Goal: Task Accomplishment & Management: Manage account settings

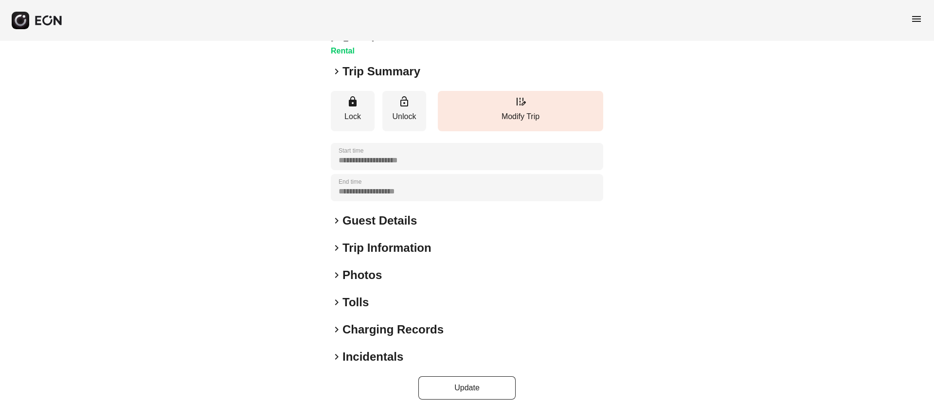
click at [430, 269] on div "keyboard_arrow_right Photos" at bounding box center [467, 276] width 272 height 16
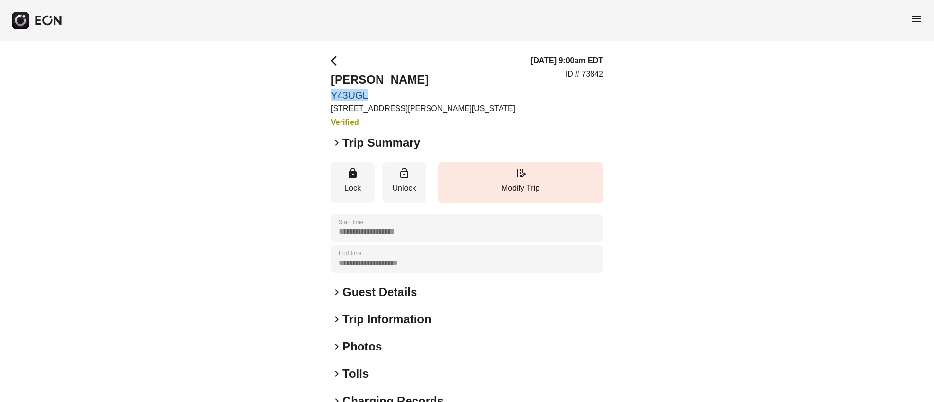
drag, startPoint x: 336, startPoint y: 91, endPoint x: 390, endPoint y: 96, distance: 54.7
click at [390, 96] on div "**********" at bounding box center [467, 263] width 934 height 445
copy link "Y43UGL"
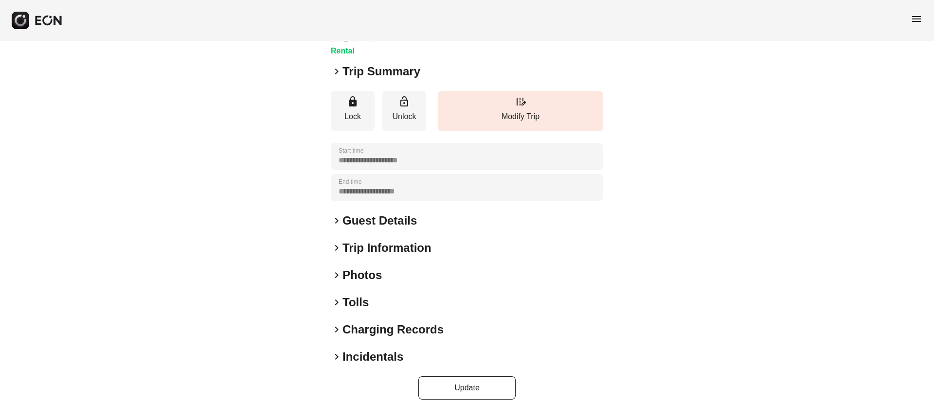
click at [410, 268] on div "keyboard_arrow_right Photos" at bounding box center [467, 276] width 272 height 16
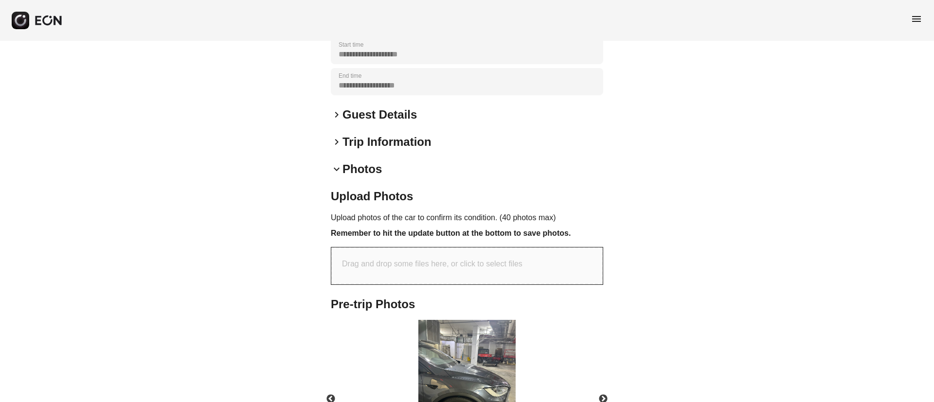
scroll to position [290, 0]
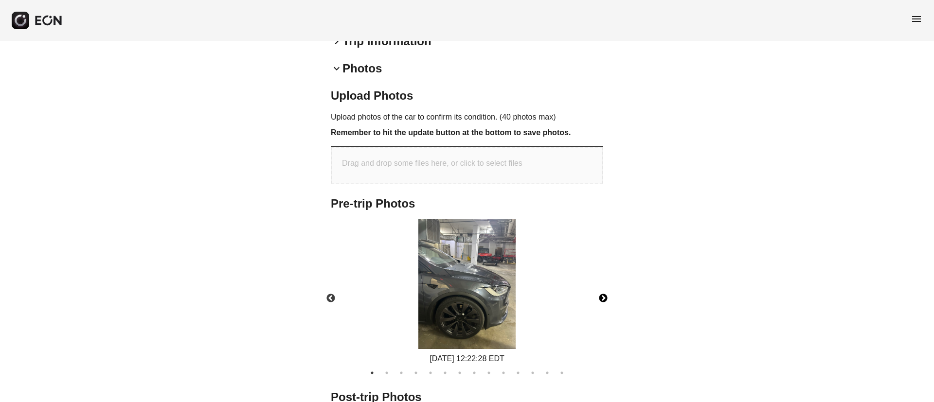
click at [603, 290] on button "Next" at bounding box center [603, 299] width 34 height 34
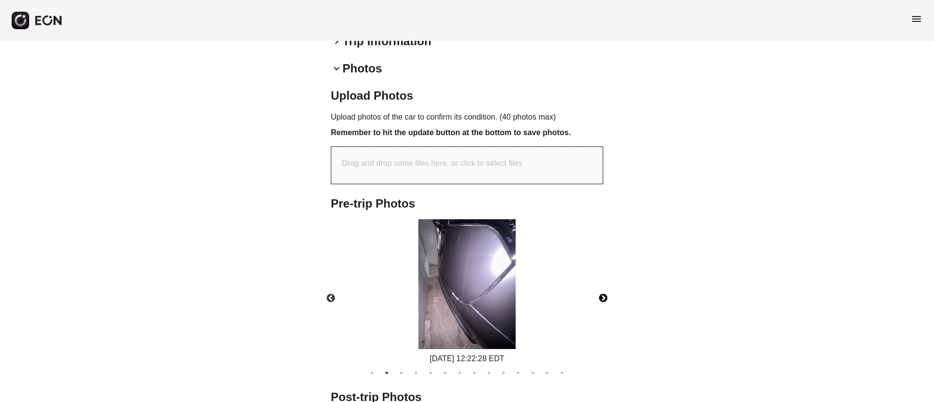
click at [603, 290] on button "Next" at bounding box center [603, 299] width 34 height 34
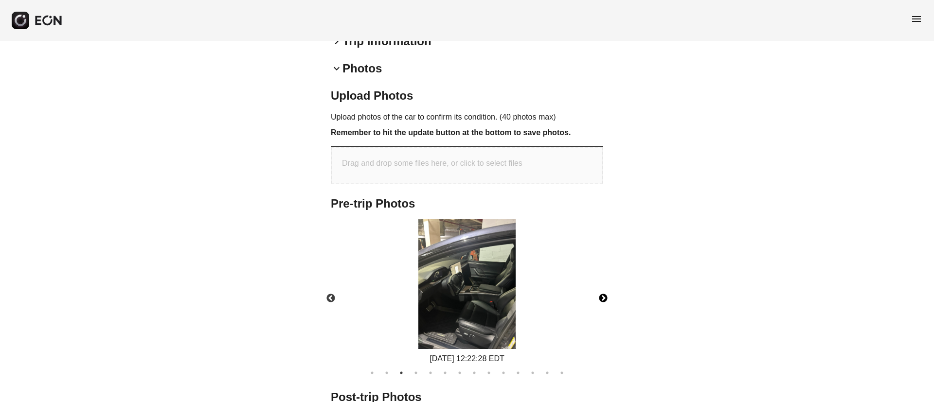
click at [603, 290] on button "Next" at bounding box center [603, 299] width 34 height 34
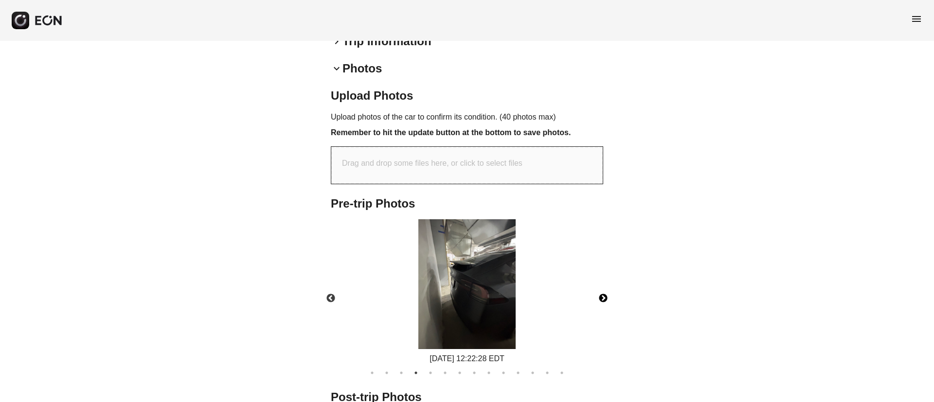
click at [603, 290] on button "Next" at bounding box center [603, 299] width 34 height 34
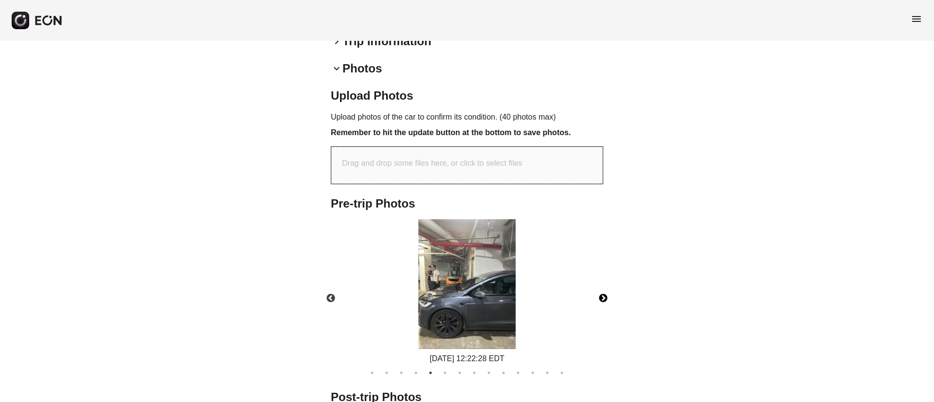
click at [603, 290] on button "Next" at bounding box center [603, 299] width 34 height 34
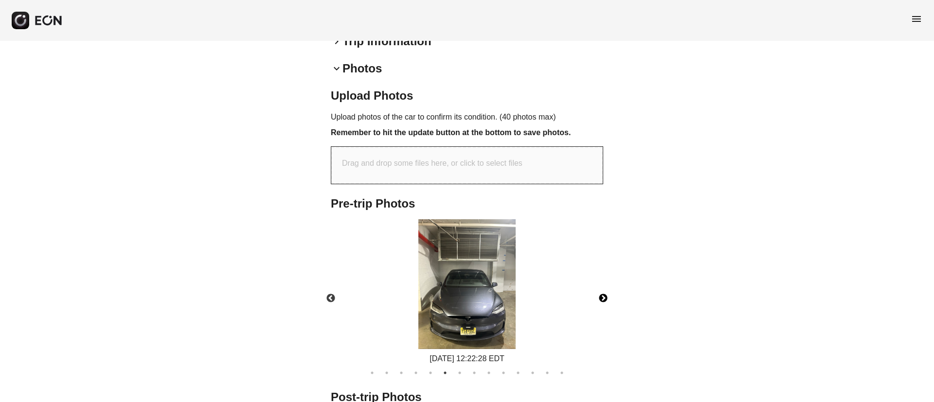
click at [603, 290] on button "Next" at bounding box center [603, 299] width 34 height 34
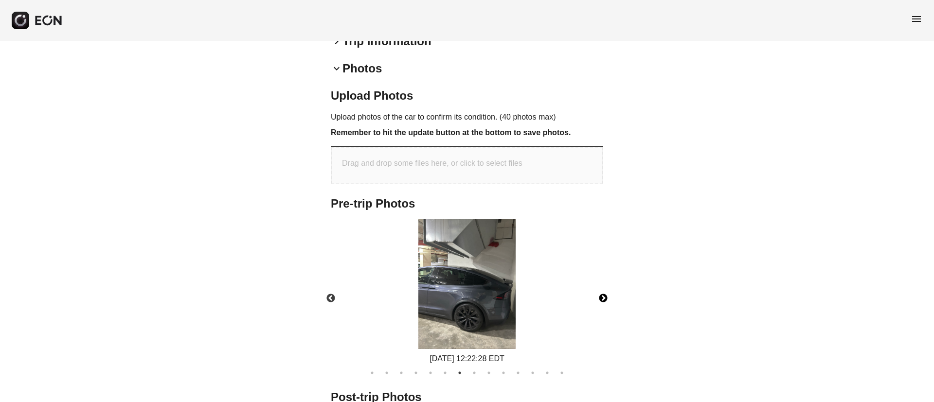
click at [601, 283] on button "Next" at bounding box center [603, 299] width 34 height 34
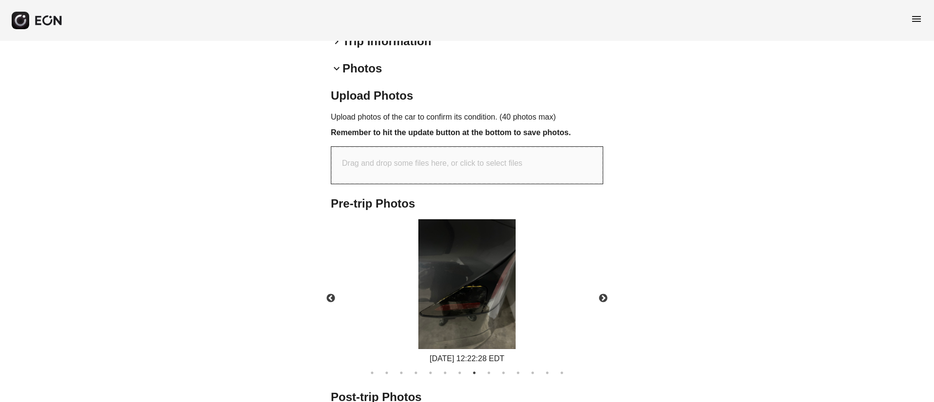
click at [443, 147] on div "Drag and drop some files here, or click to select files" at bounding box center [466, 165] width 271 height 37
type input "**********"
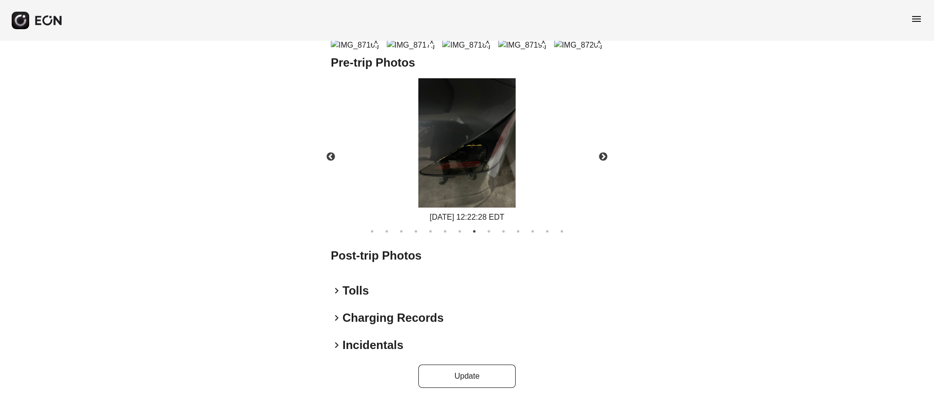
scroll to position [630, 0]
click at [460, 372] on button "Update" at bounding box center [466, 376] width 97 height 23
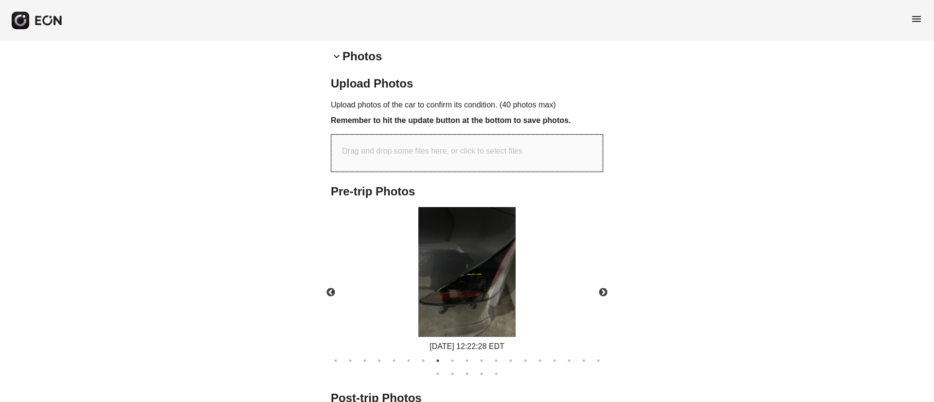
scroll to position [433, 0]
